Goal: Task Accomplishment & Management: Manage account settings

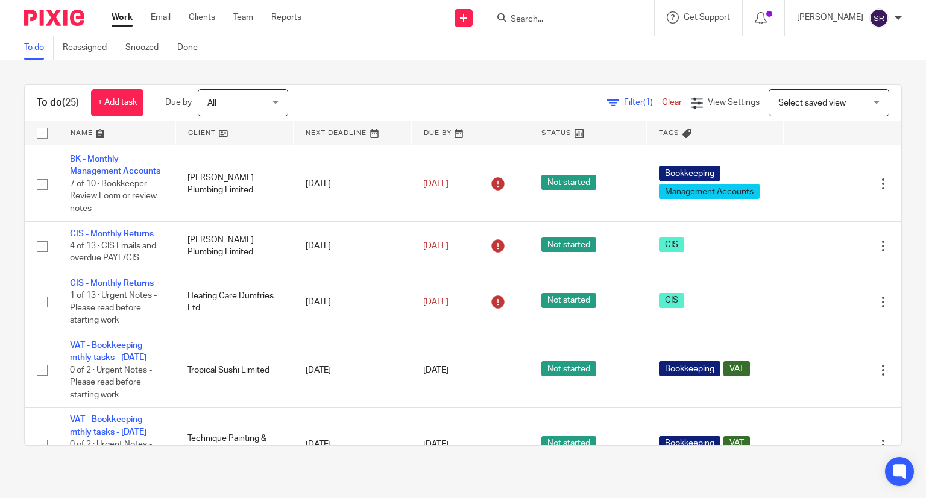
scroll to position [543, 0]
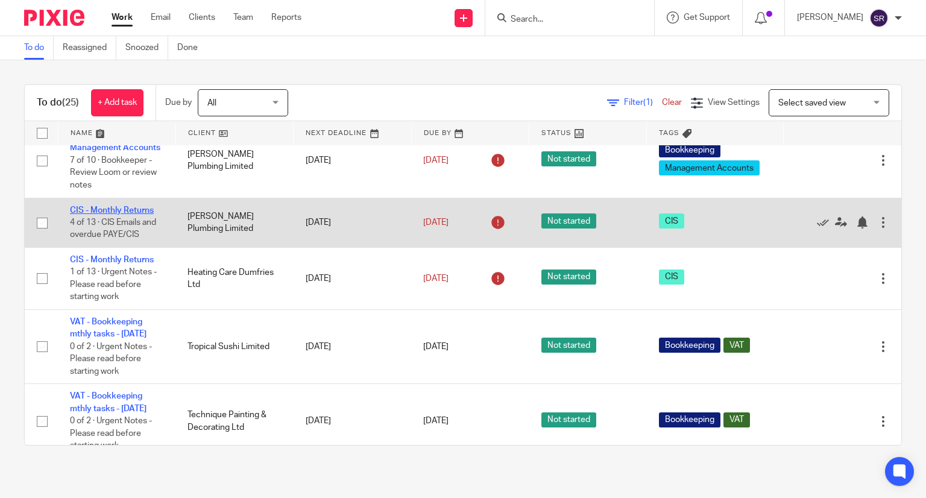
click at [133, 215] on link "CIS - Monthly Returns" at bounding box center [112, 210] width 84 height 8
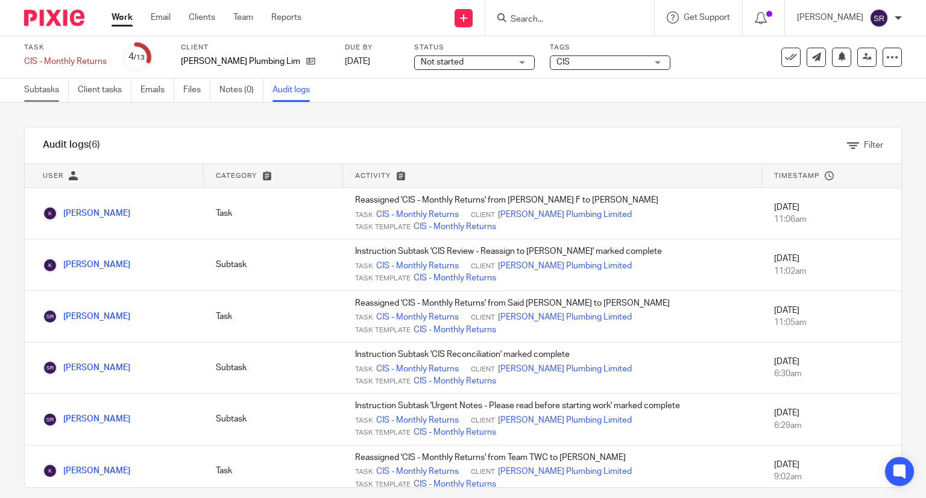
click at [60, 89] on link "Subtasks" at bounding box center [46, 90] width 45 height 24
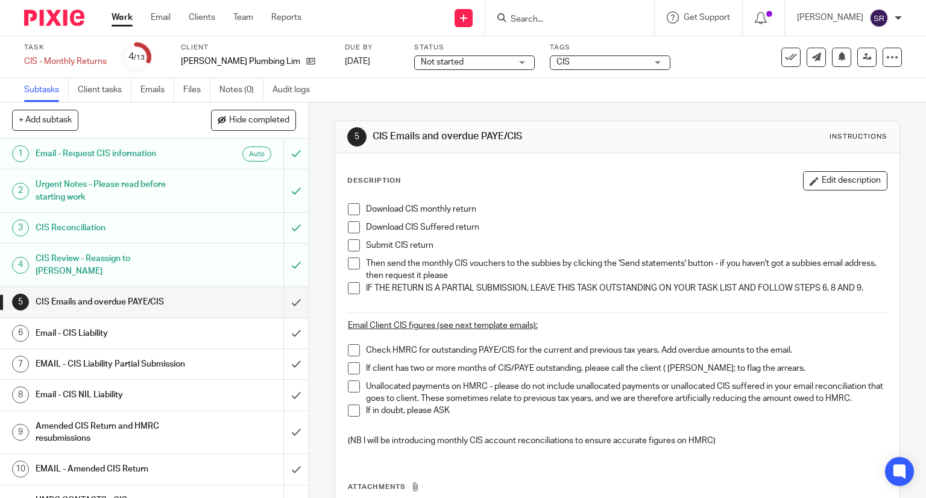
click at [130, 254] on h1 "CIS Review - Reassign to Penny" at bounding box center [114, 265] width 157 height 31
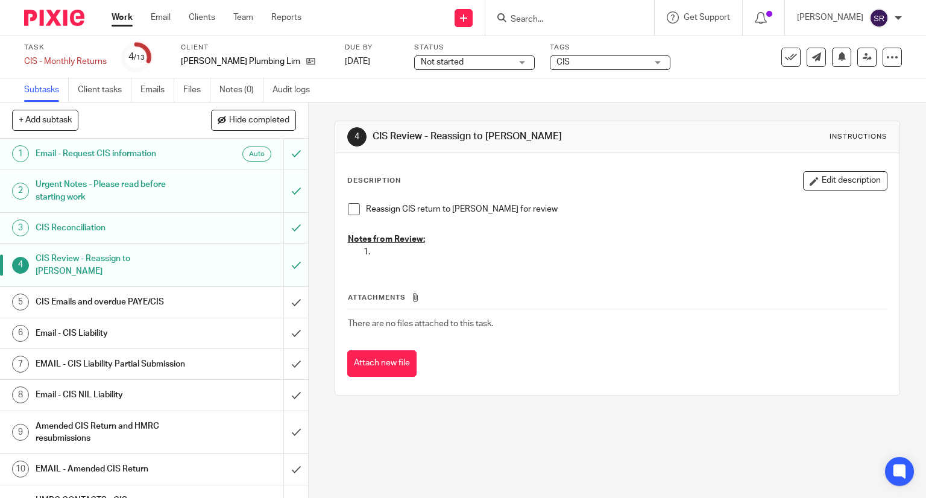
click at [140, 233] on h1 "CIS Reconciliation" at bounding box center [114, 228] width 157 height 18
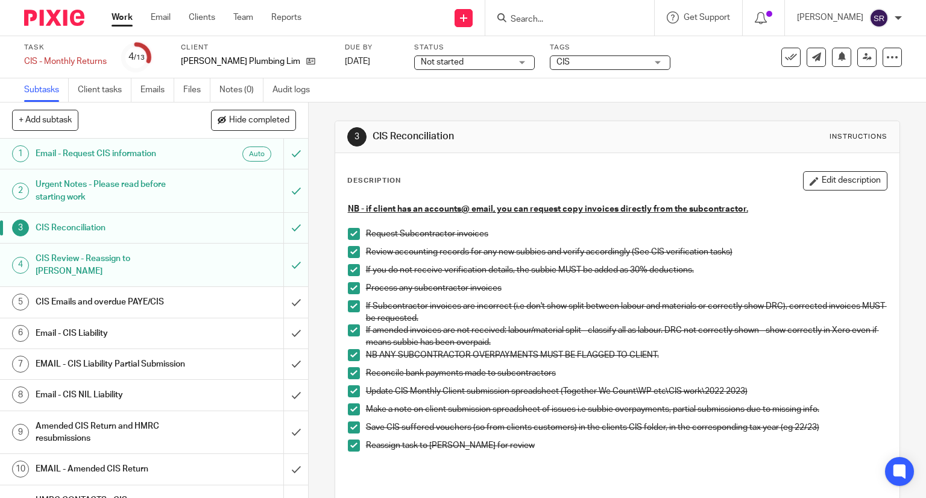
click at [137, 287] on link "5 CIS Emails and overdue PAYE/CIS" at bounding box center [141, 302] width 283 height 30
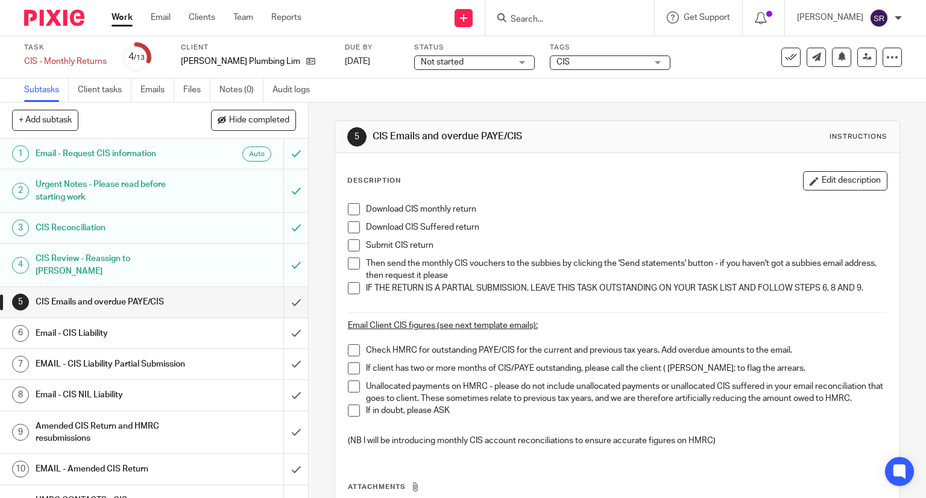
click at [350, 209] on span at bounding box center [354, 209] width 12 height 12
click at [350, 227] on span at bounding box center [354, 227] width 12 height 12
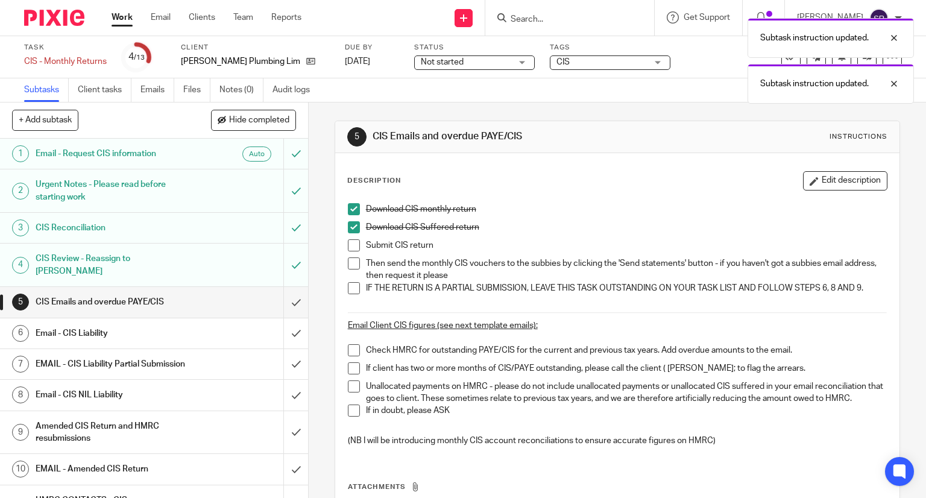
drag, startPoint x: 352, startPoint y: 248, endPoint x: 348, endPoint y: 262, distance: 14.5
click at [352, 248] on span at bounding box center [354, 245] width 12 height 12
click at [348, 266] on span at bounding box center [354, 263] width 12 height 12
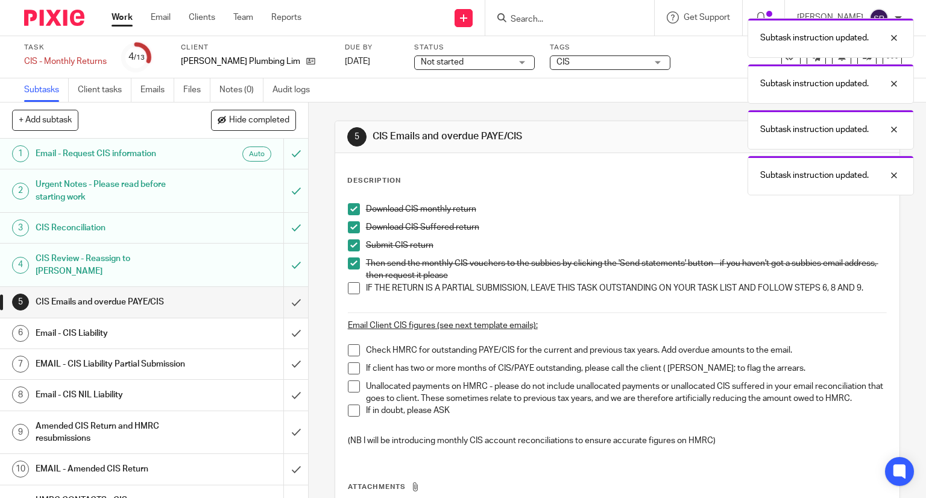
click at [348, 291] on span at bounding box center [354, 288] width 12 height 12
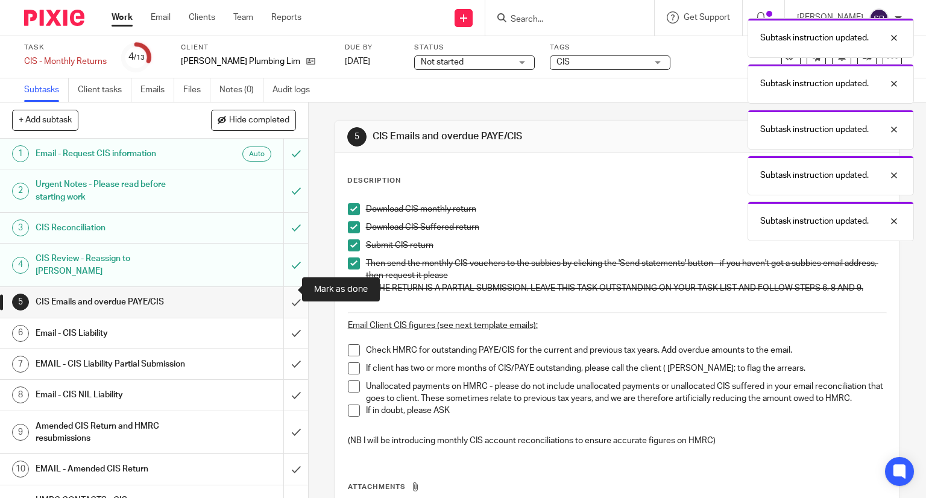
click at [285, 287] on input "submit" at bounding box center [154, 302] width 308 height 30
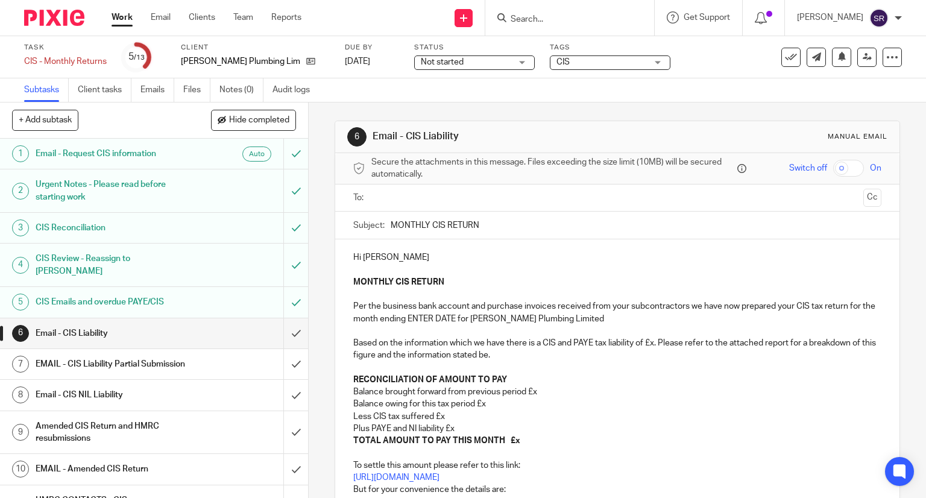
drag, startPoint x: 479, startPoint y: 230, endPoint x: 381, endPoint y: 230, distance: 98.3
click at [381, 230] on div "Subject: MONTHLY CIS RETURN" at bounding box center [617, 225] width 529 height 27
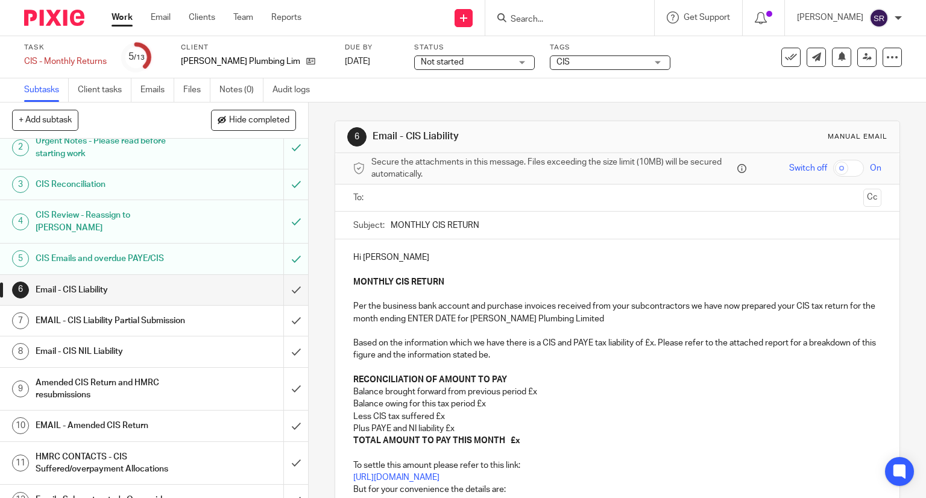
scroll to position [90, 0]
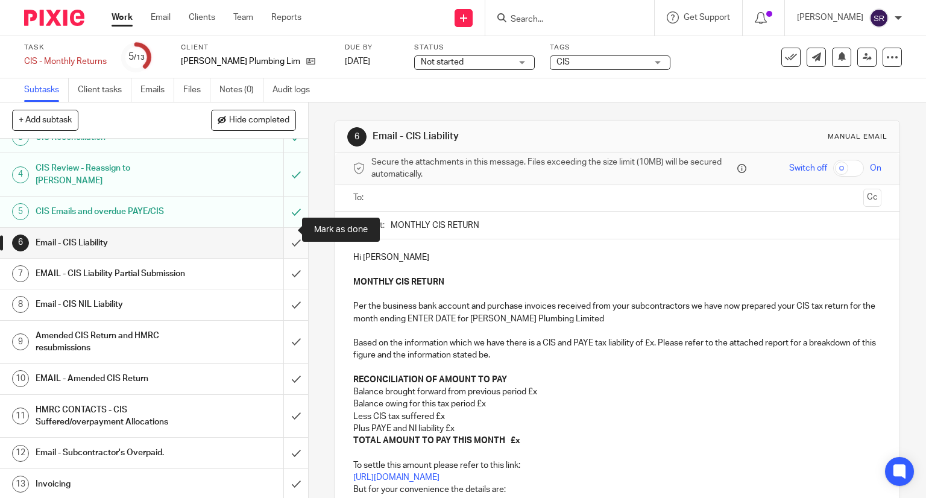
click at [282, 228] on input "submit" at bounding box center [154, 243] width 308 height 30
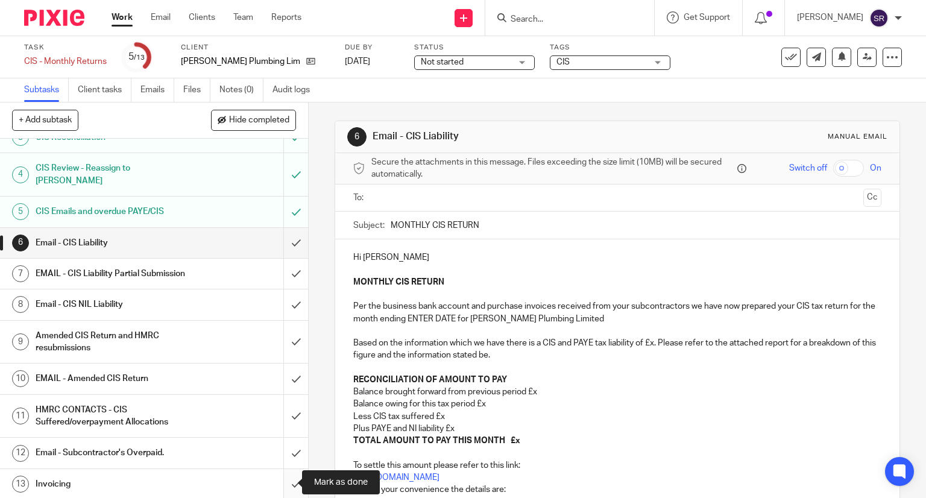
click at [285, 484] on input "submit" at bounding box center [154, 484] width 308 height 30
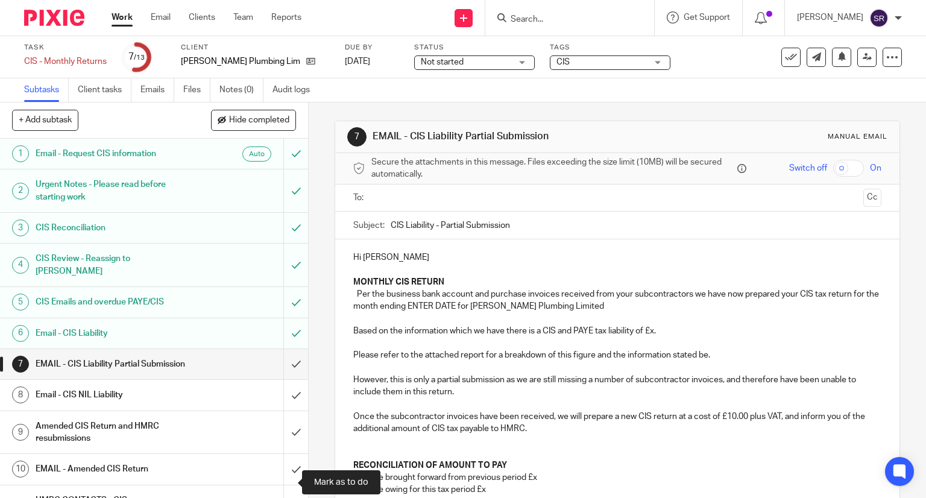
scroll to position [90, 0]
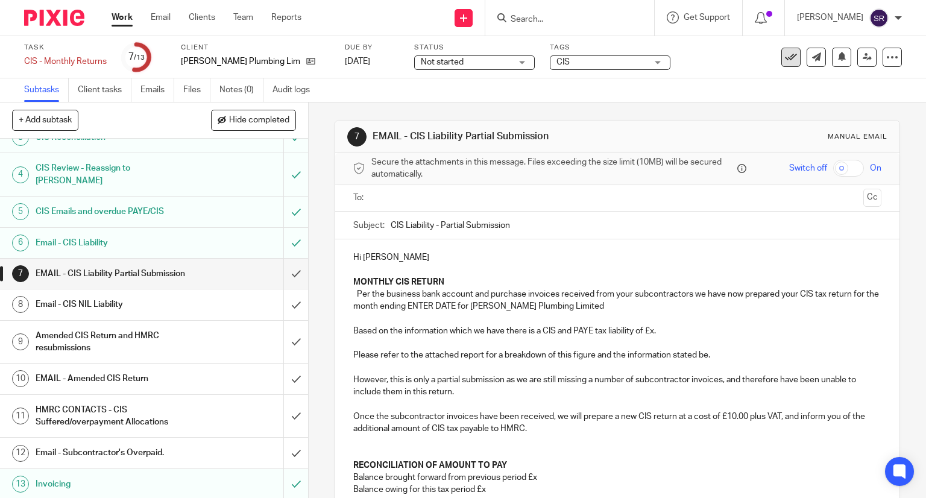
click at [783, 49] on button at bounding box center [790, 57] width 19 height 19
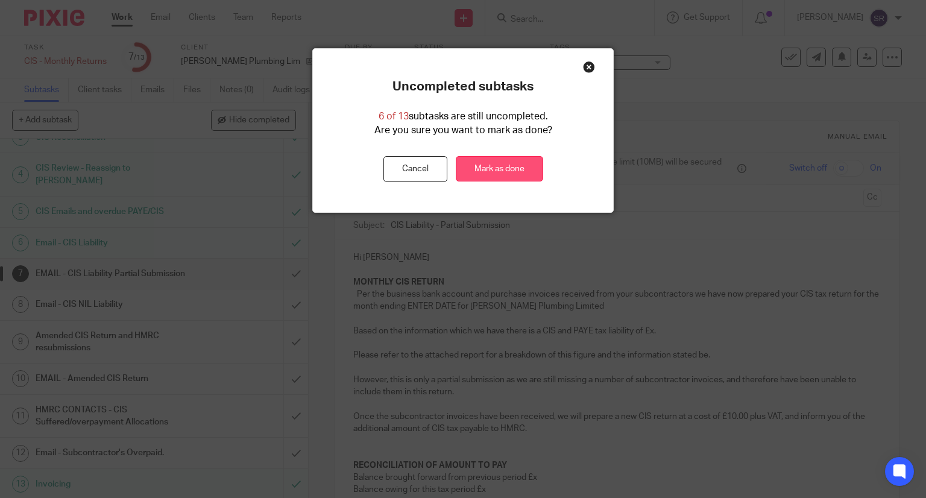
click at [516, 157] on link "Mark as done" at bounding box center [499, 169] width 87 height 26
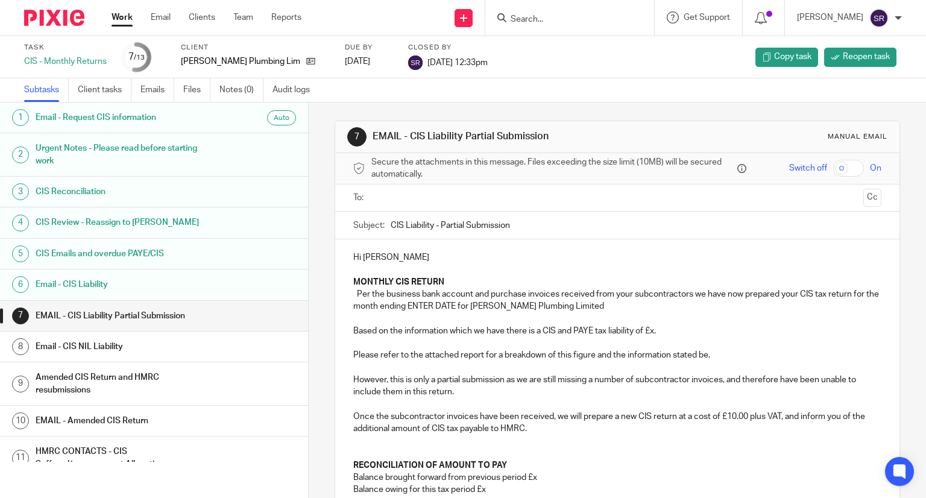
click at [125, 19] on link "Work" at bounding box center [122, 17] width 21 height 12
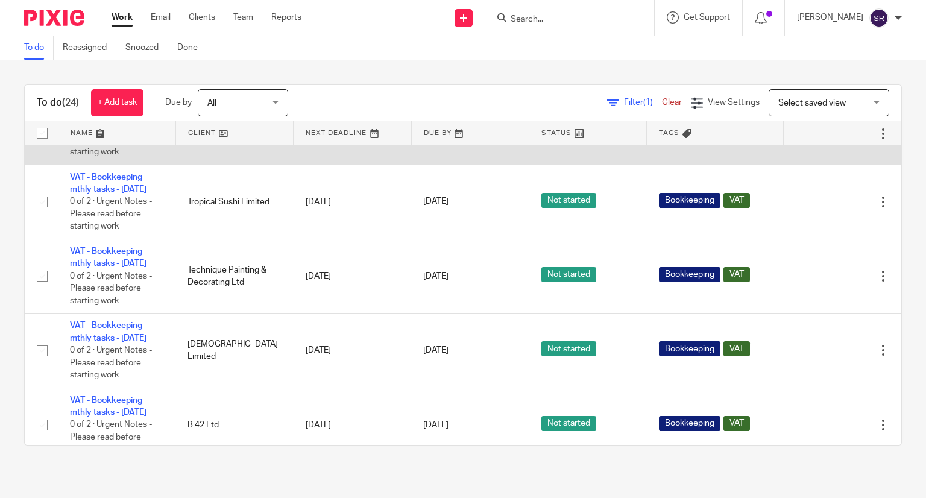
scroll to position [663, 0]
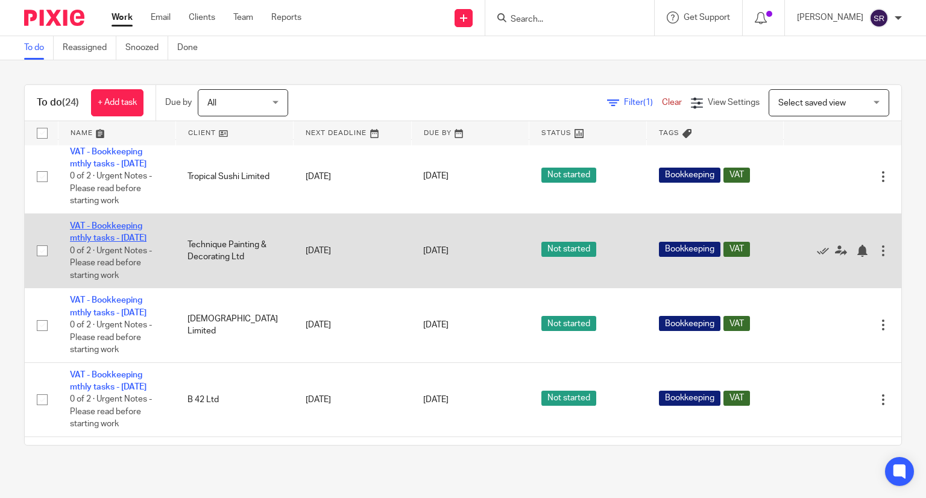
click at [91, 242] on link "VAT - Bookkeeping mthly tasks - [DATE]" at bounding box center [108, 232] width 77 height 20
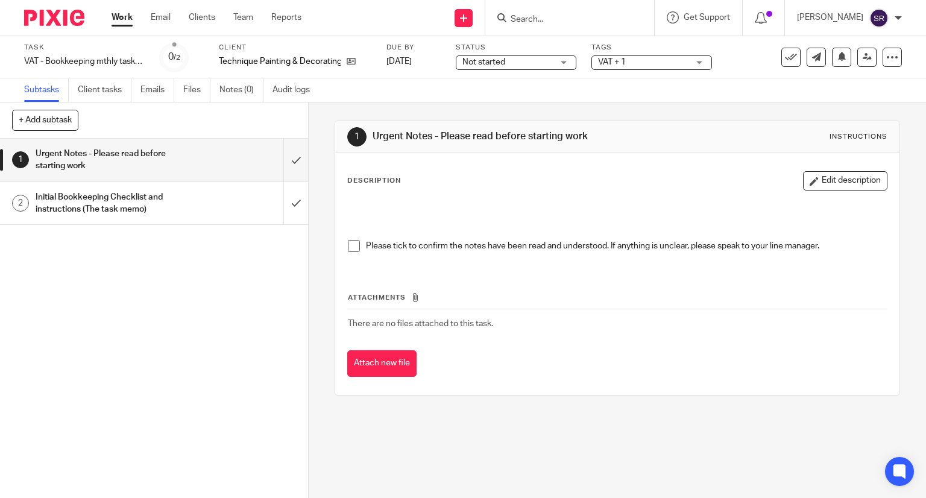
click at [348, 240] on span at bounding box center [354, 246] width 12 height 12
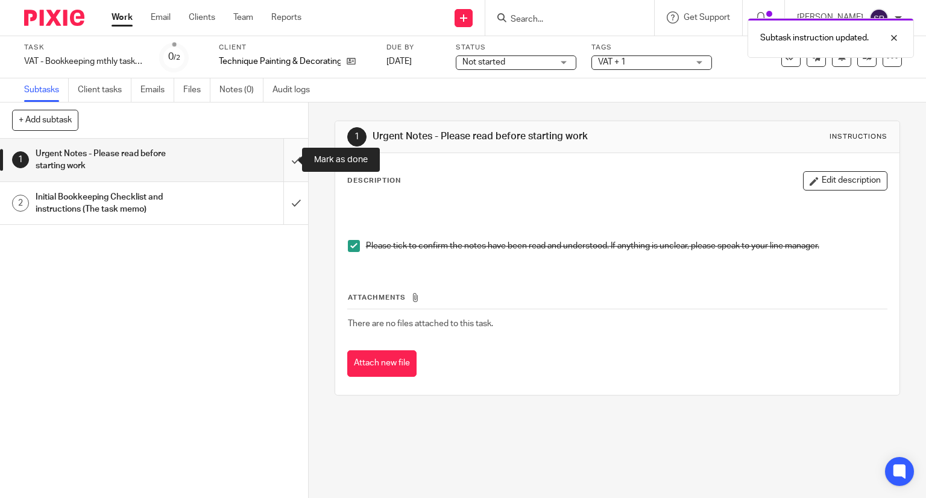
click at [280, 157] on input "submit" at bounding box center [154, 160] width 308 height 43
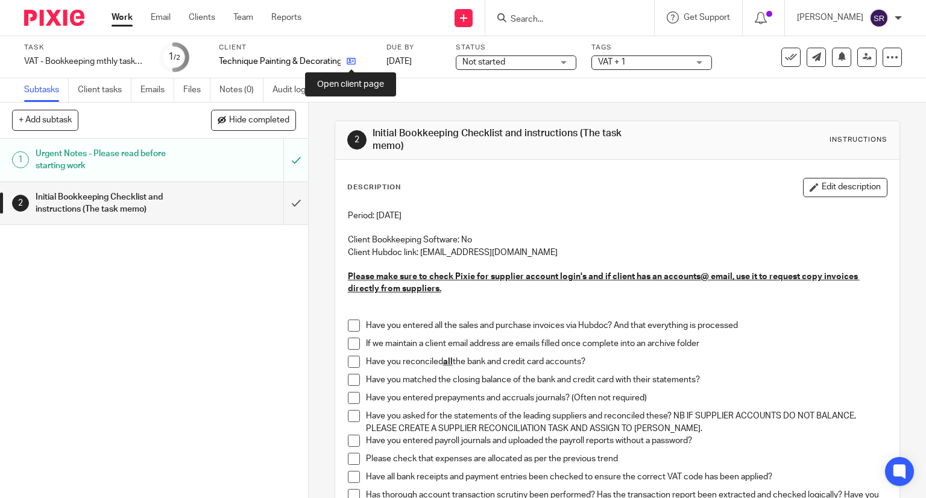
click at [348, 57] on icon at bounding box center [351, 61] width 9 height 9
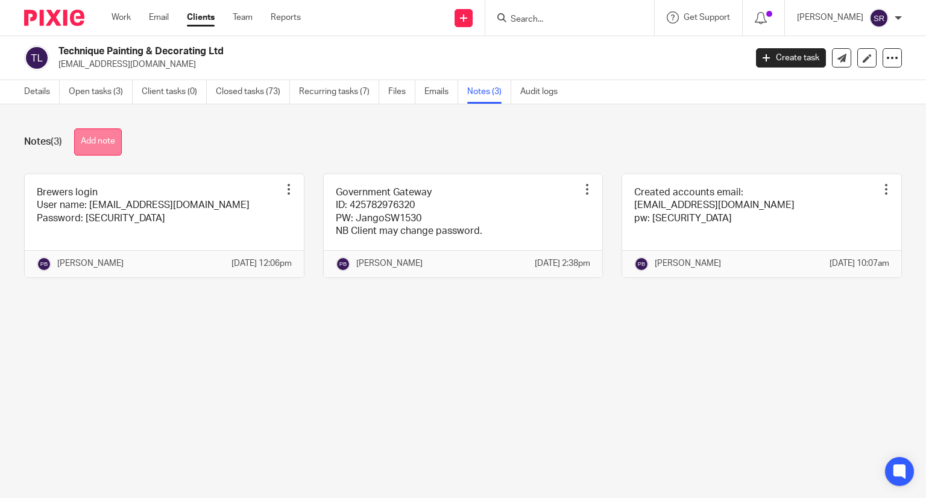
click at [110, 134] on button "Add note" at bounding box center [98, 141] width 48 height 27
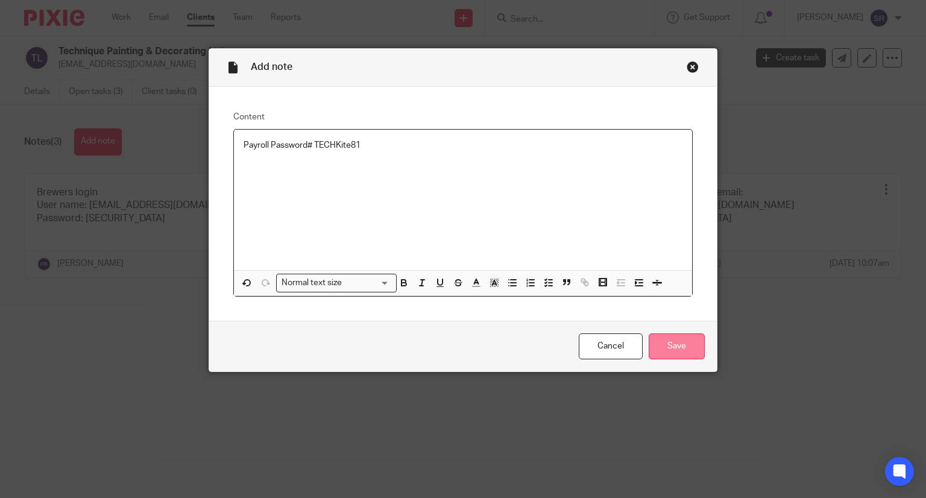
click at [669, 344] on input "Save" at bounding box center [677, 346] width 56 height 26
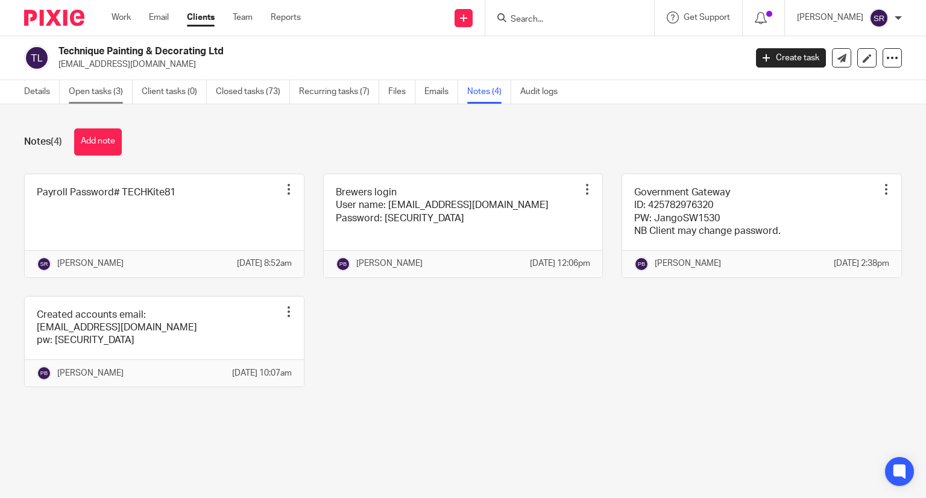
click at [96, 95] on link "Open tasks (3)" at bounding box center [101, 92] width 64 height 24
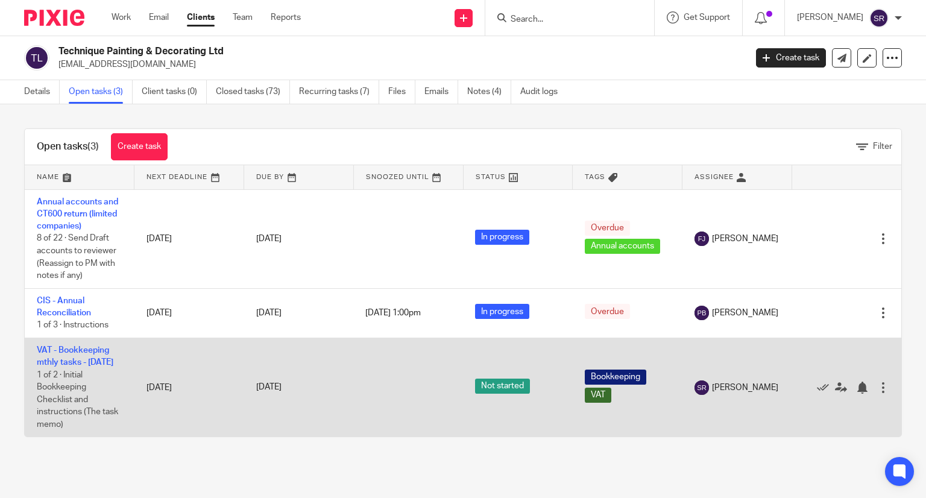
click at [65, 343] on td "VAT - Bookkeeping mthly tasks - September 2025 1 of 2 · Initial Bookkeeping Che…" at bounding box center [80, 387] width 110 height 99
click at [66, 352] on link "VAT - Bookkeeping mthly tasks - [DATE]" at bounding box center [75, 356] width 77 height 20
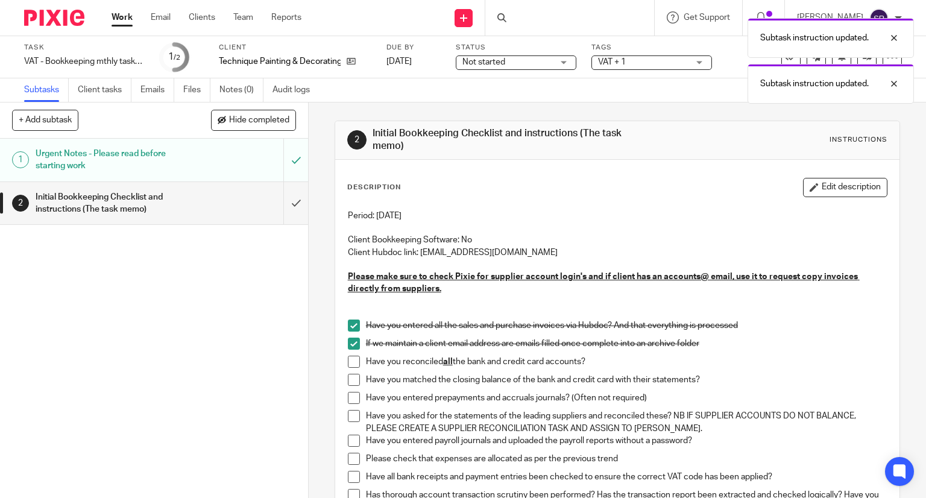
scroll to position [181, 0]
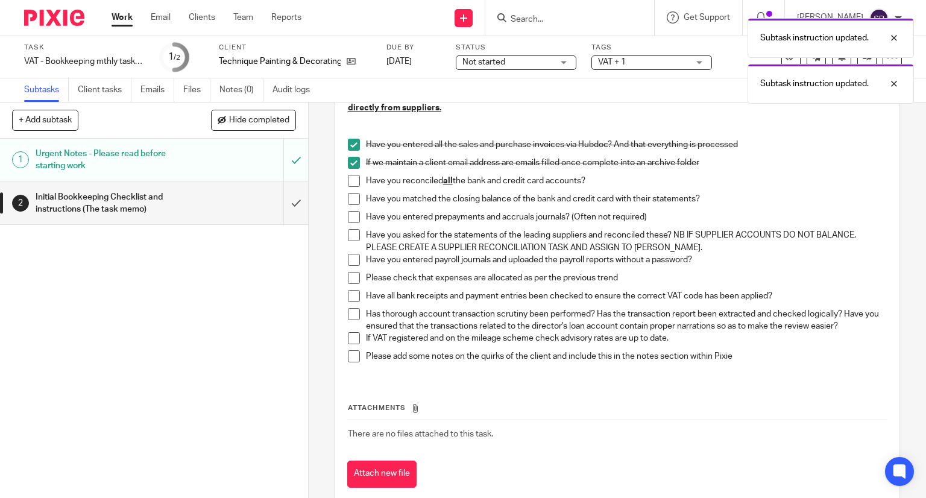
click at [348, 183] on span at bounding box center [354, 181] width 12 height 12
click at [356, 208] on li "Have you matched the closing balance of the bank and credit card with their sta…" at bounding box center [618, 202] width 540 height 18
click at [350, 204] on span at bounding box center [354, 199] width 12 height 12
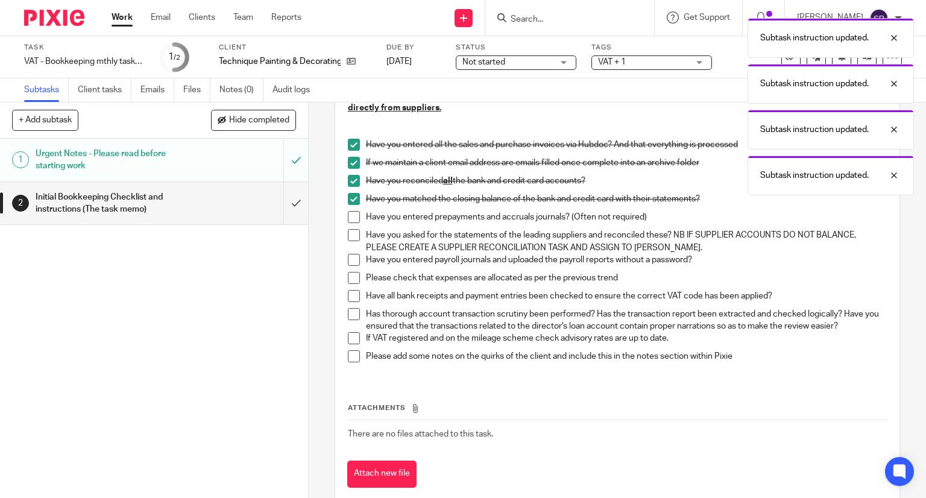
click at [348, 213] on span at bounding box center [354, 217] width 12 height 12
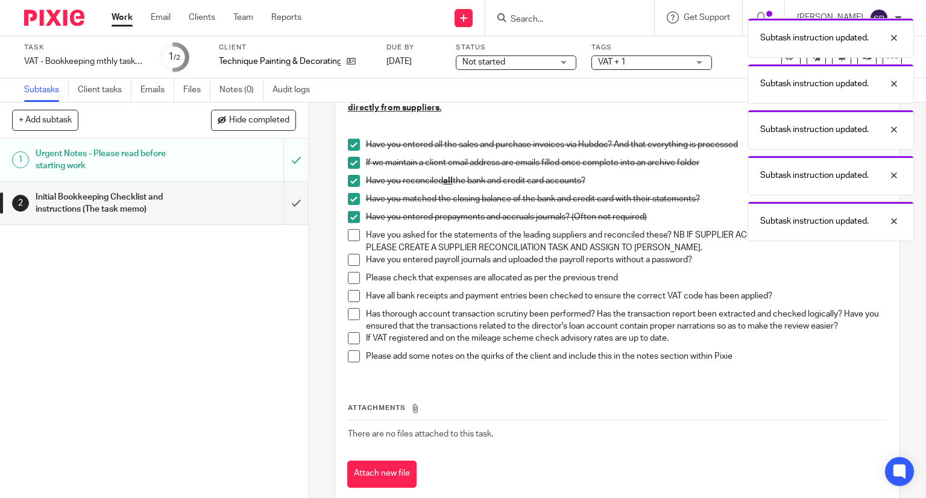
click at [348, 228] on li "Have you entered prepayments and accruals journals? (Often not required)" at bounding box center [618, 220] width 540 height 18
click at [348, 232] on span at bounding box center [354, 235] width 12 height 12
click at [349, 259] on span at bounding box center [354, 260] width 12 height 12
click at [348, 279] on span at bounding box center [354, 278] width 12 height 12
click at [352, 294] on span at bounding box center [354, 296] width 12 height 12
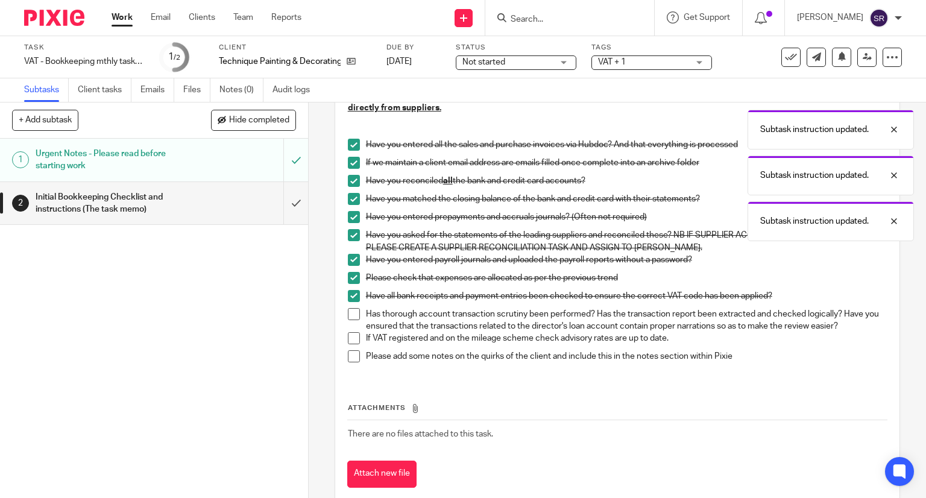
click at [351, 316] on span at bounding box center [354, 314] width 12 height 12
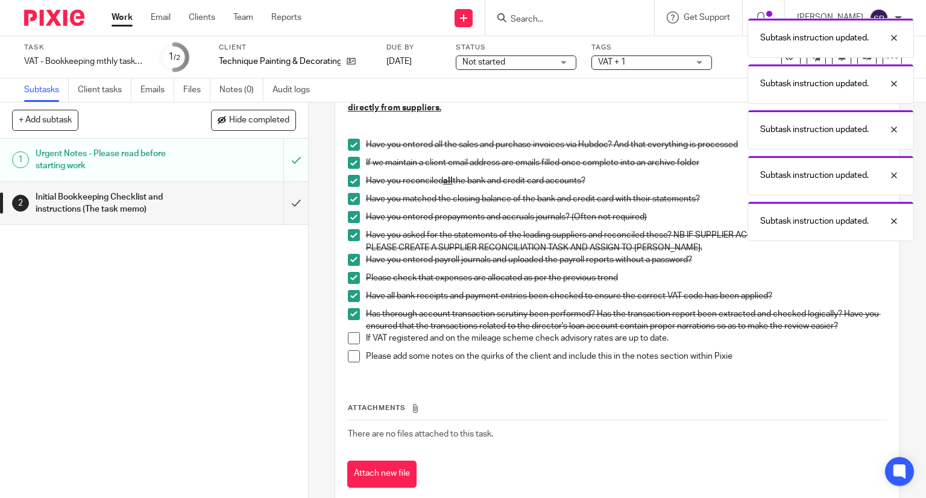
click at [351, 336] on span at bounding box center [354, 338] width 12 height 12
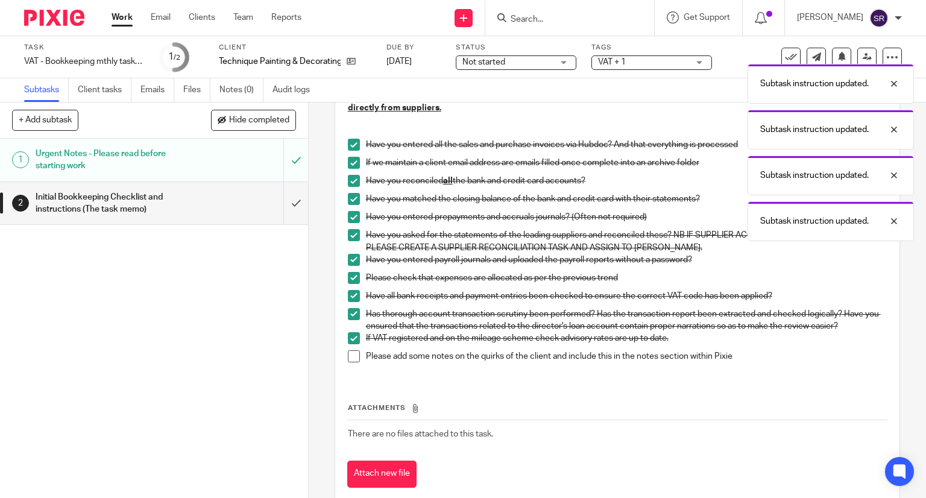
click at [352, 352] on span at bounding box center [354, 356] width 12 height 12
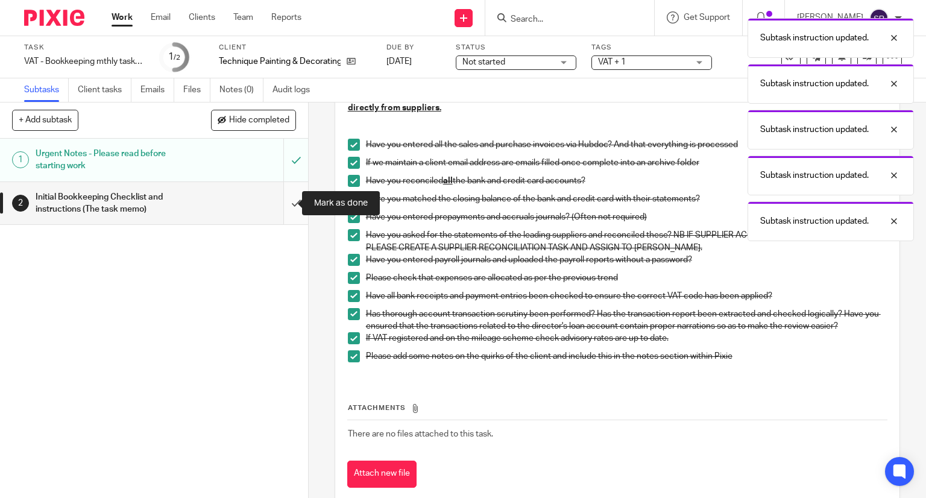
click at [286, 206] on input "submit" at bounding box center [154, 203] width 308 height 43
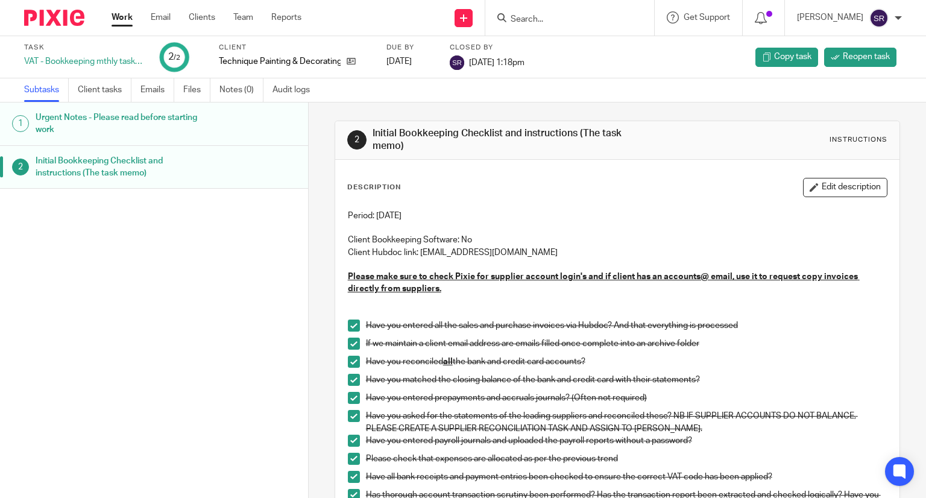
click at [116, 20] on link "Work" at bounding box center [122, 17] width 21 height 12
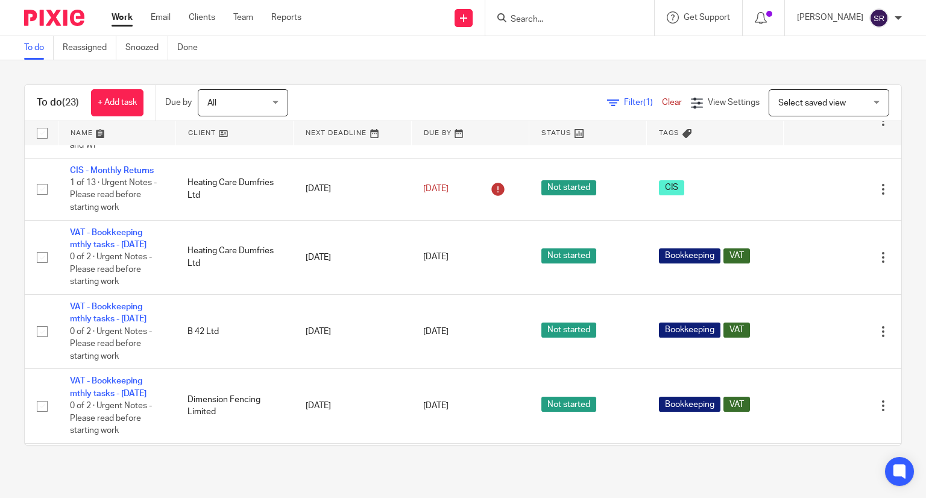
scroll to position [603, 0]
